Goal: Information Seeking & Learning: Learn about a topic

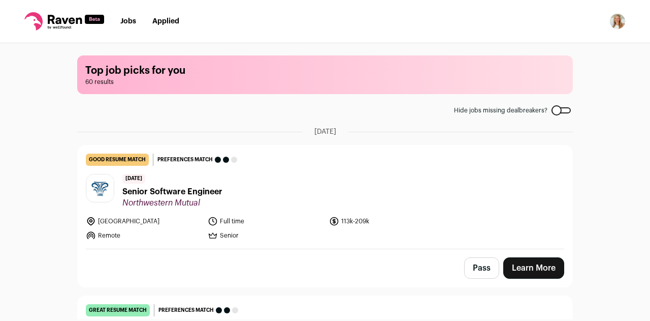
click at [204, 202] on span "Northwestern Mutual" at bounding box center [172, 203] width 100 height 10
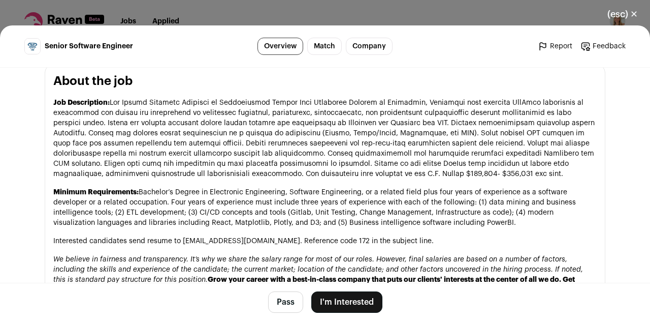
scroll to position [558, 0]
click at [640, 16] on button "(esc) ✕" at bounding box center [622, 14] width 55 height 22
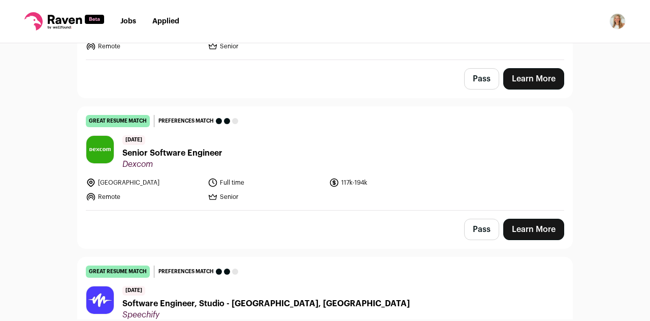
scroll to position [201, 0]
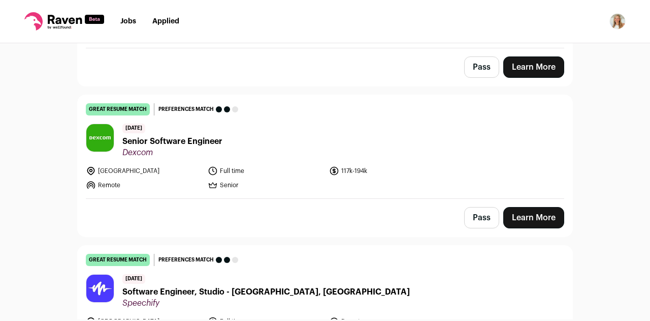
click at [224, 149] on header "2 days ago Senior Software Engineer Dexcom" at bounding box center [325, 140] width 479 height 34
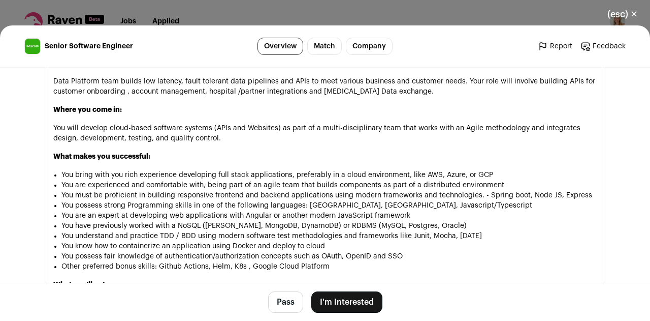
scroll to position [679, 0]
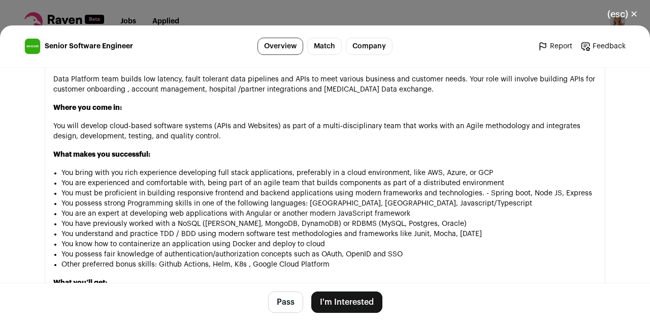
click at [282, 300] on button "Pass" at bounding box center [285, 301] width 35 height 21
click at [275, 304] on button "Pass" at bounding box center [285, 301] width 35 height 21
click at [630, 17] on button "(esc) ✕" at bounding box center [622, 14] width 55 height 22
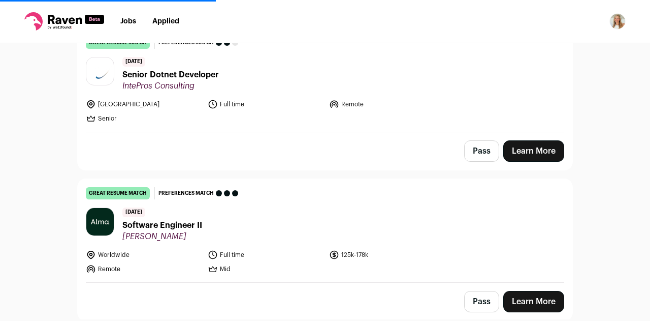
scroll to position [743, 0]
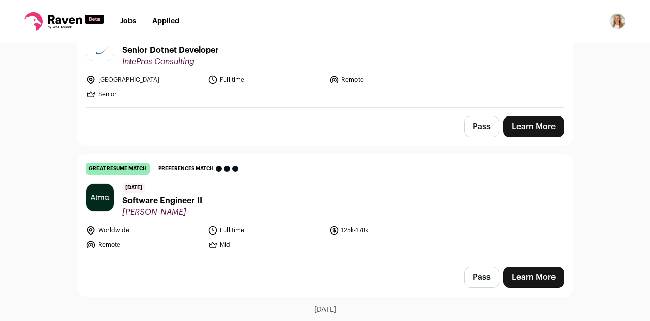
click at [211, 46] on span "Senior Dotnet Developer" at bounding box center [170, 50] width 97 height 12
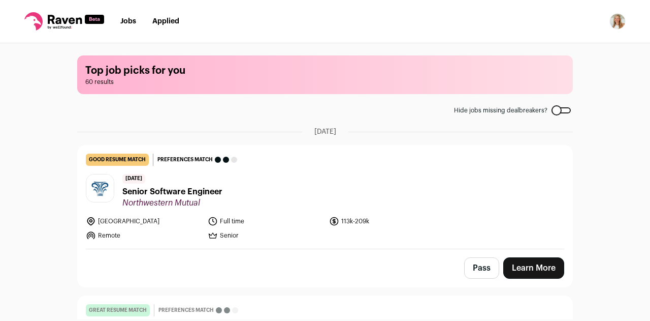
click at [44, 224] on div "Top job picks for you 60 results Hide jobs missing dealbreakers? [DATE] good re…" at bounding box center [325, 181] width 650 height 276
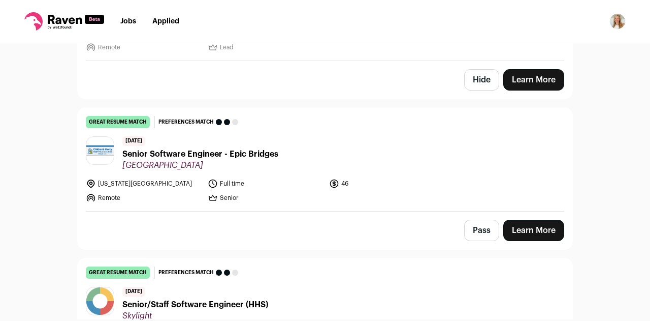
scroll to position [1474, 0]
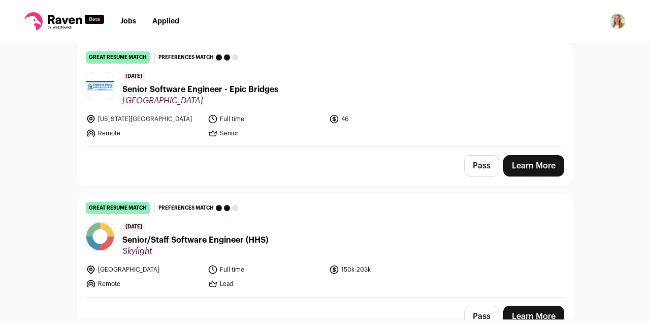
click at [252, 83] on span "Senior Software Engineer - Epic Bridges" at bounding box center [200, 89] width 156 height 12
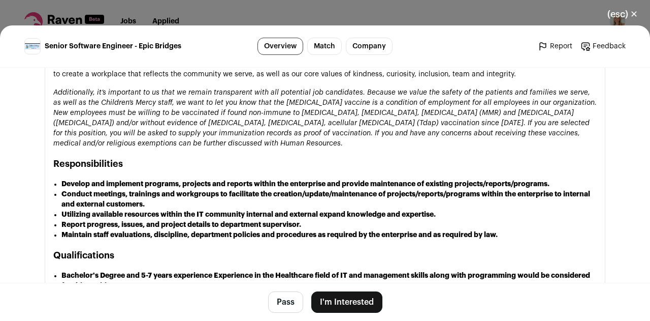
scroll to position [1494, 0]
click at [255, 221] on div "Thanks for your interest in Children's Mercy! Do you envision finding a meaning…" at bounding box center [325, 206] width 544 height 693
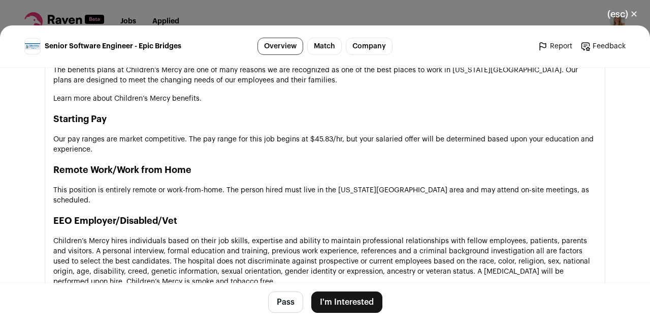
scroll to position [1013, 0]
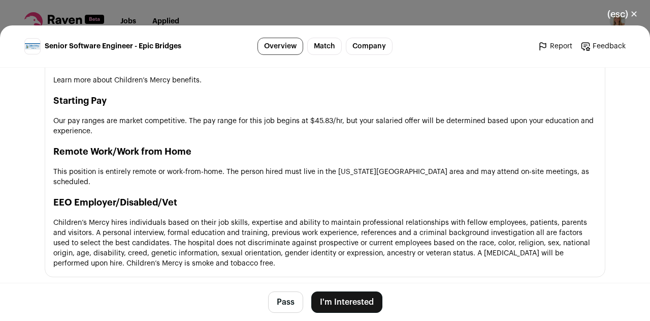
click at [637, 16] on button "(esc) ✕" at bounding box center [622, 14] width 55 height 22
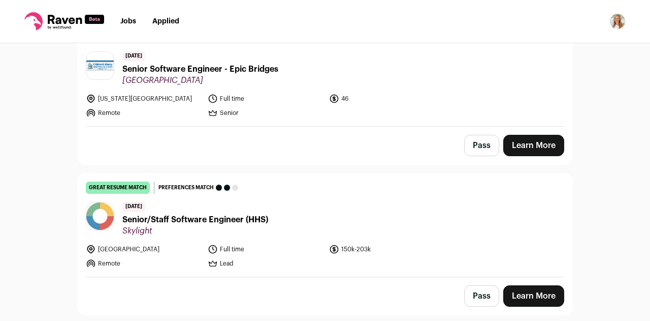
click at [39, 252] on div "Top job picks for you 60 results Hide jobs missing dealbreakers? [DATE] good re…" at bounding box center [325, 181] width 650 height 276
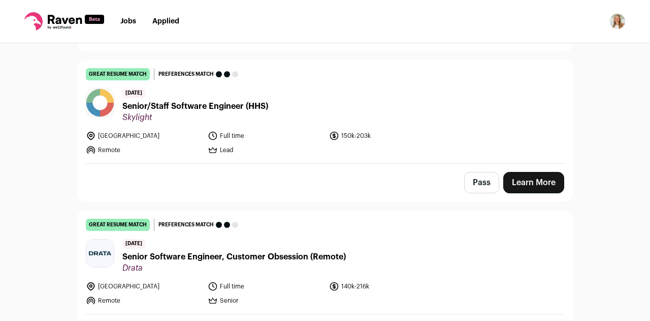
scroll to position [1616, 0]
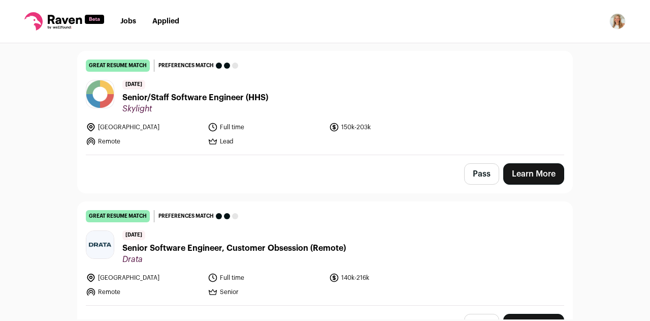
click at [248, 91] on span "Senior/Staff Software Engineer (HHS)" at bounding box center [195, 97] width 146 height 12
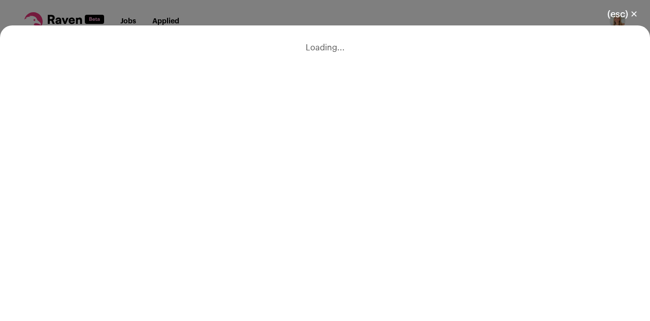
click at [629, 16] on button "(esc) ✕" at bounding box center [622, 14] width 55 height 22
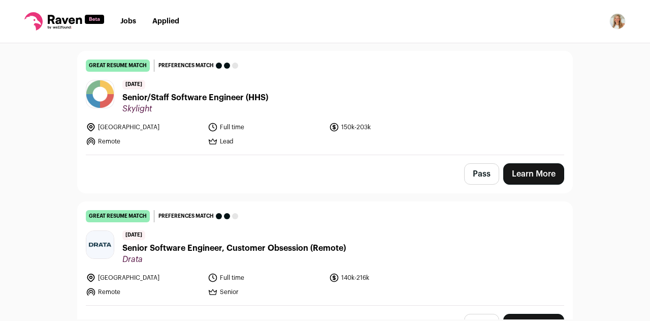
click at [0, 242] on div "Top job picks for you 60 results Hide jobs missing dealbreakers? [DATE] good re…" at bounding box center [325, 181] width 650 height 276
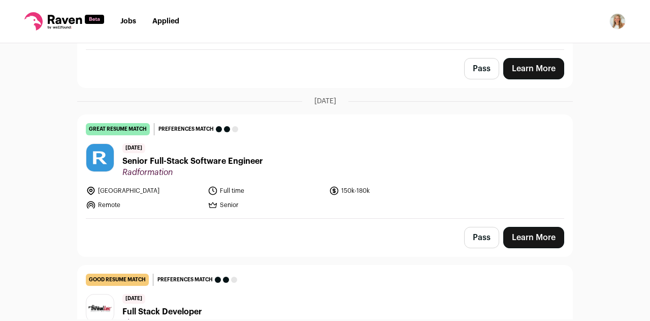
scroll to position [2022, 0]
click at [154, 154] on span "Senior Full-Stack Software Engineer" at bounding box center [192, 160] width 141 height 12
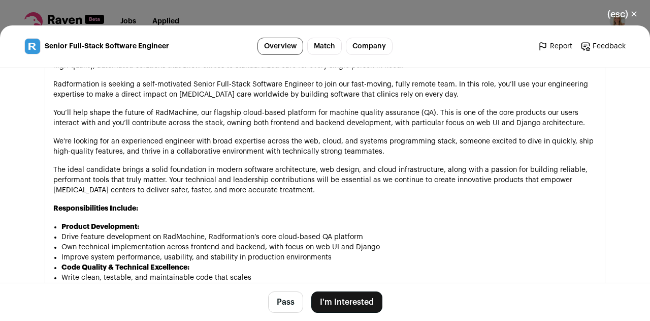
scroll to position [650, 0]
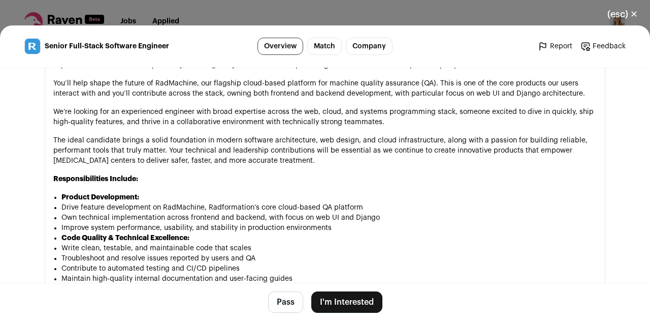
click at [615, 24] on button "(esc) ✕" at bounding box center [622, 14] width 55 height 22
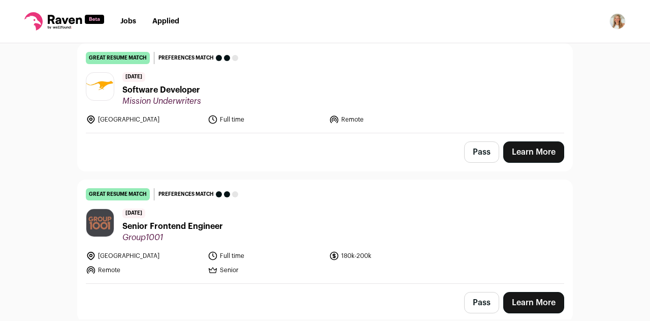
scroll to position [2548, 0]
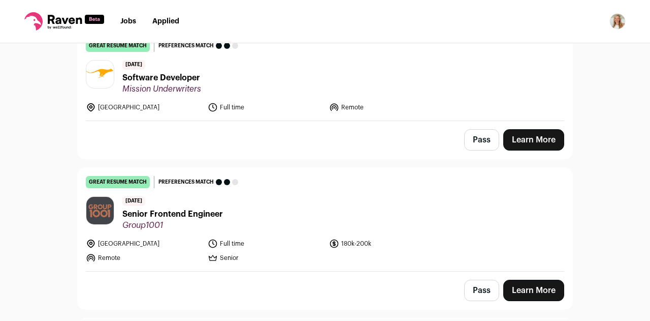
click at [214, 220] on span "Group1001" at bounding box center [172, 225] width 101 height 10
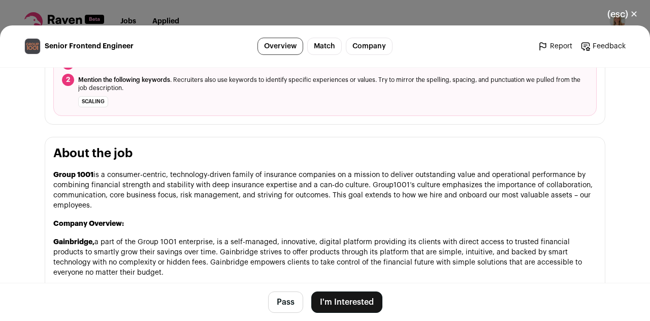
scroll to position [425, 0]
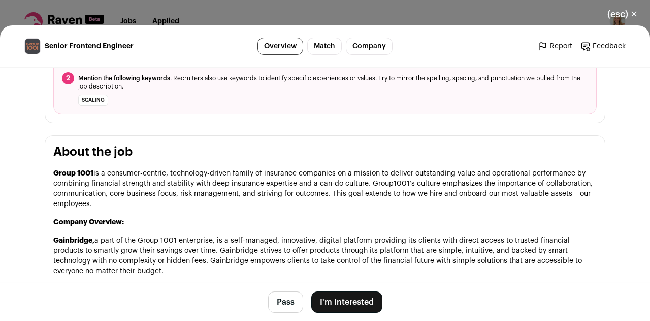
click at [613, 15] on button "(esc) ✕" at bounding box center [622, 14] width 55 height 22
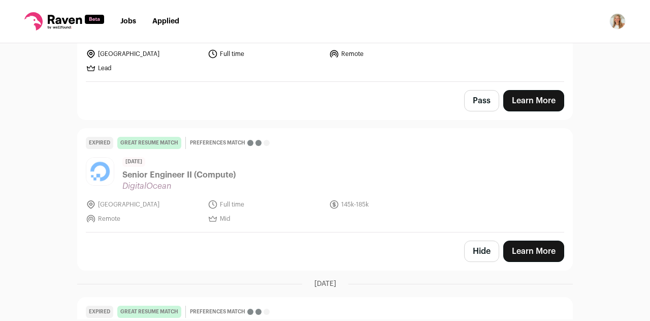
scroll to position [4382, 0]
